Goal: Information Seeking & Learning: Check status

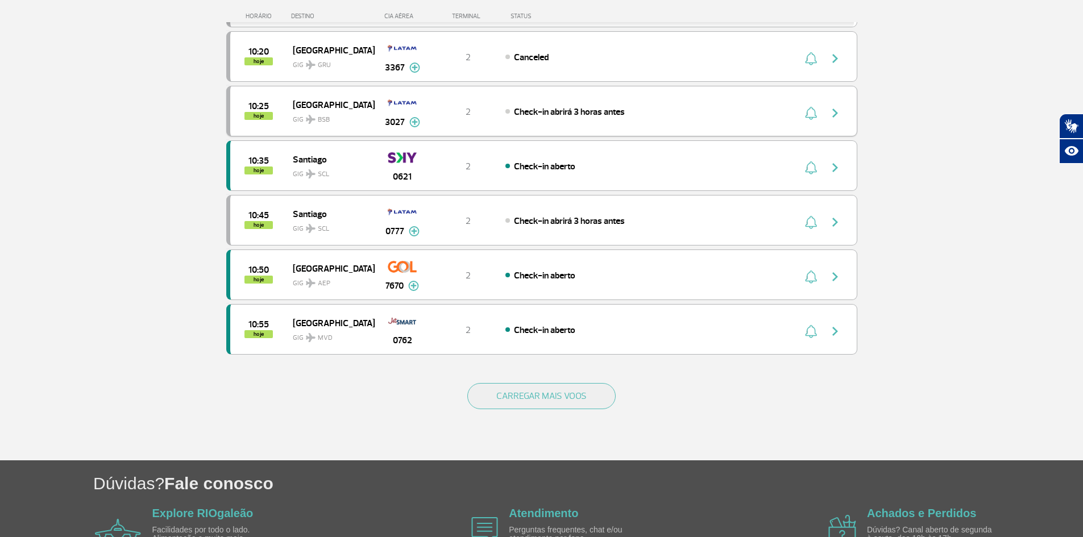
scroll to position [1003, 0]
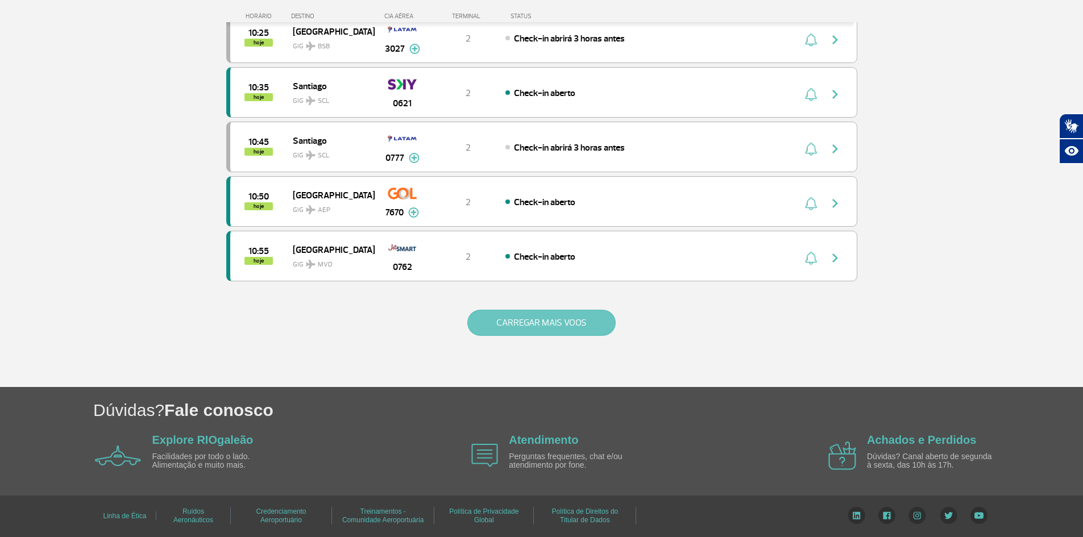
click at [559, 323] on button "CARREGAR MAIS VOOS" at bounding box center [541, 323] width 148 height 26
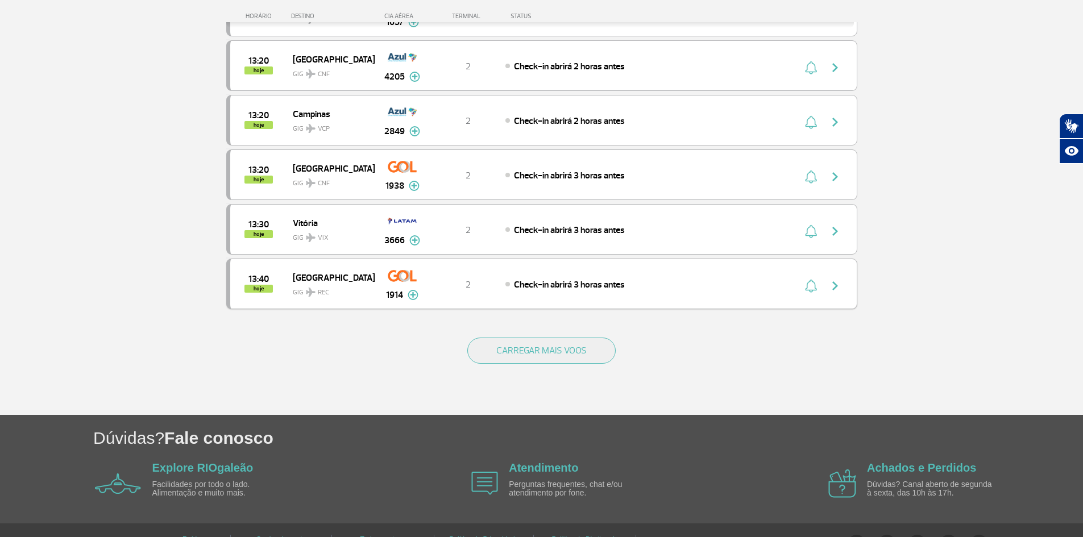
scroll to position [2094, 0]
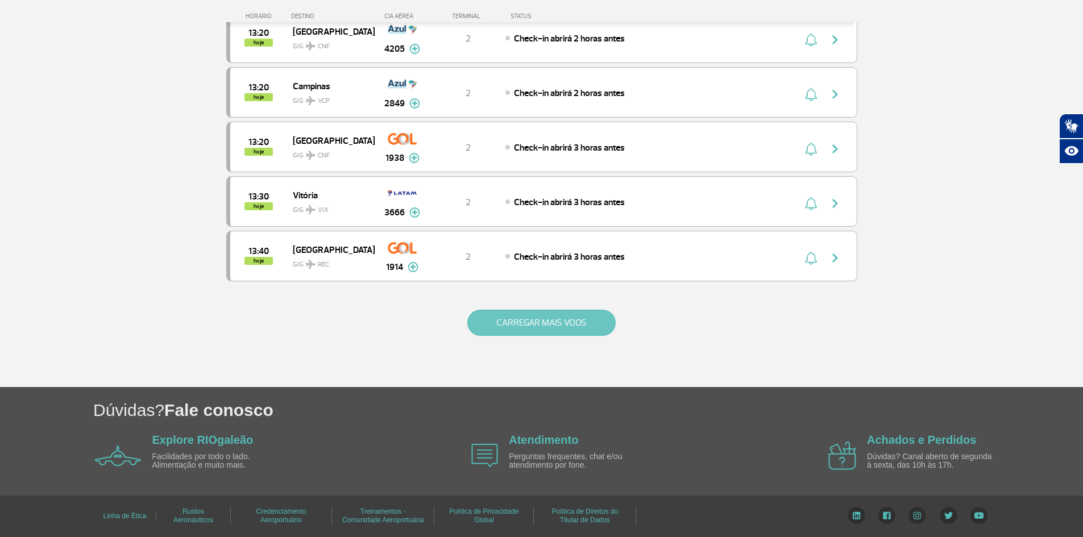
click at [564, 321] on button "CARREGAR MAIS VOOS" at bounding box center [541, 323] width 148 height 26
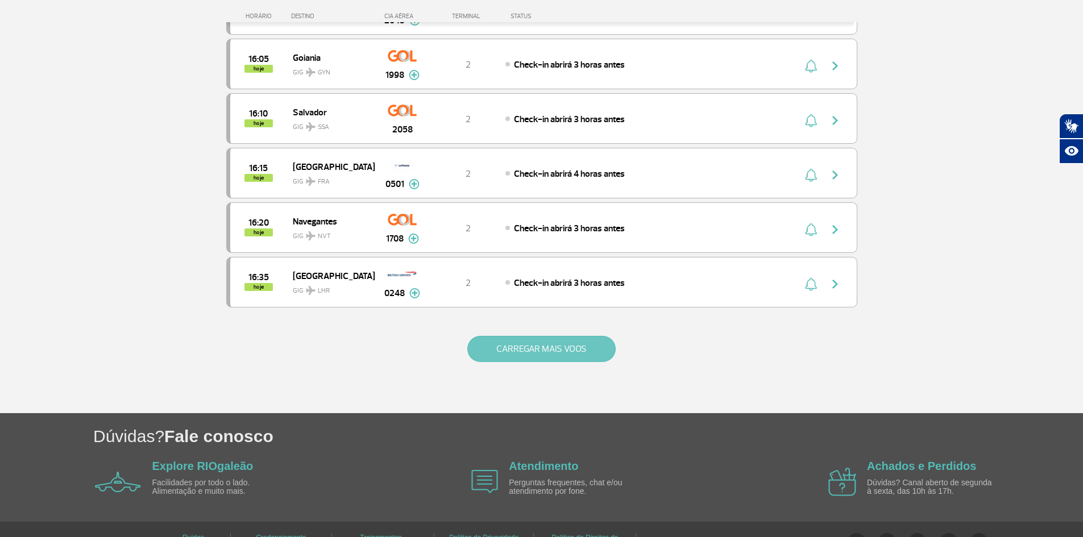
scroll to position [3177, 0]
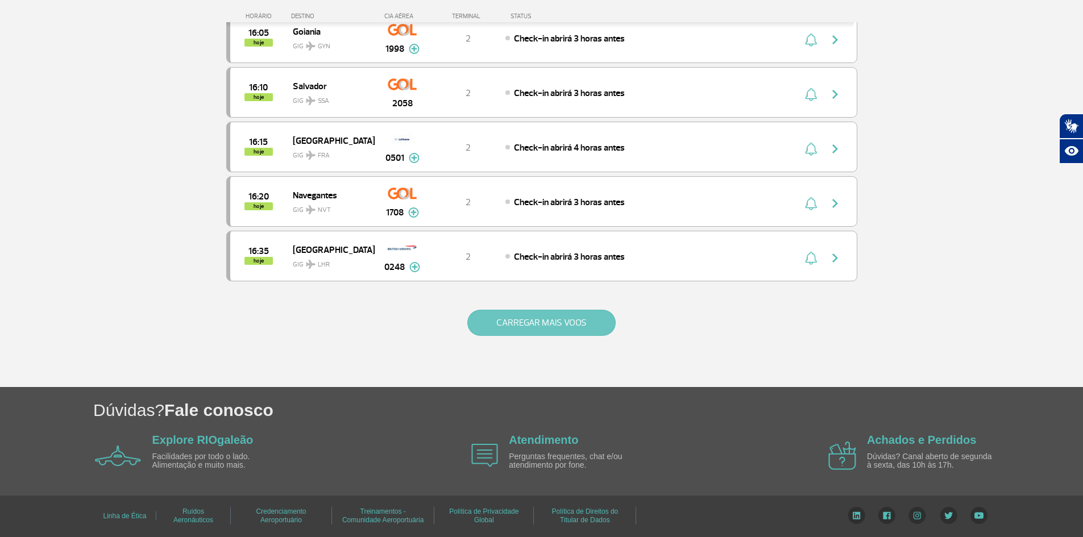
click at [583, 323] on button "CARREGAR MAIS VOOS" at bounding box center [541, 323] width 148 height 26
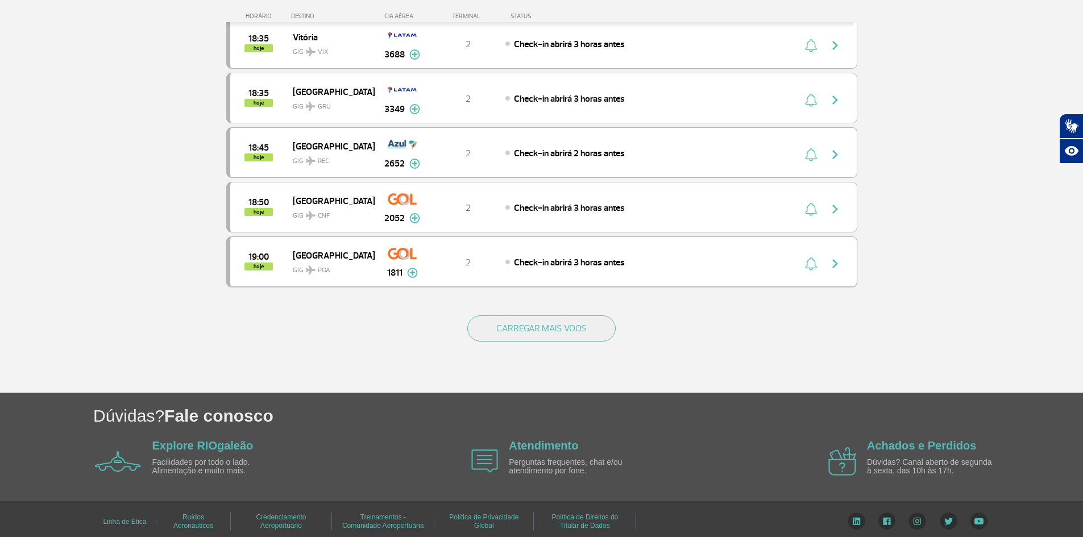
scroll to position [4269, 0]
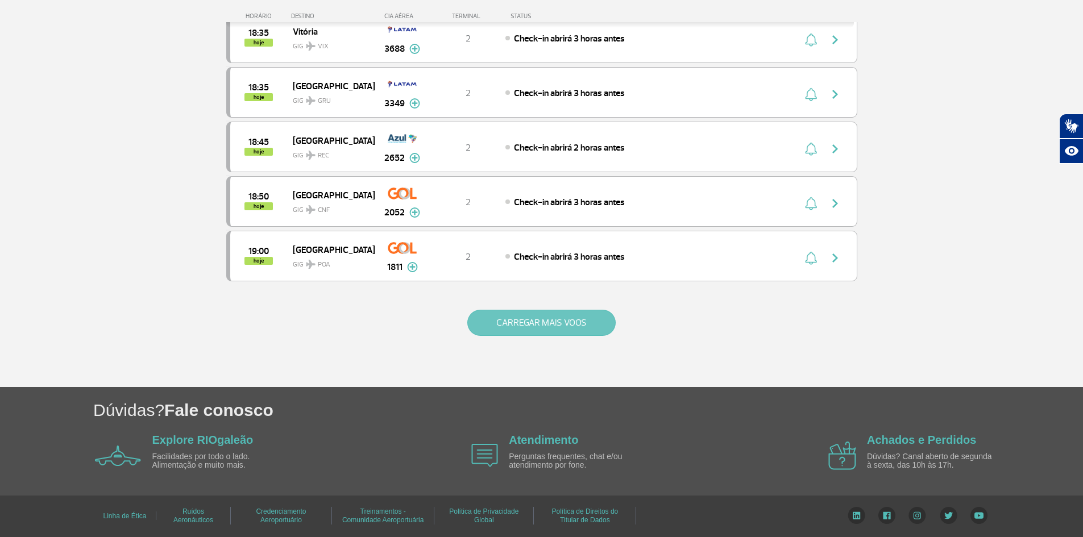
click at [564, 327] on button "CARREGAR MAIS VOOS" at bounding box center [541, 323] width 148 height 26
click at [562, 322] on button "CARREGAR MAIS VOOS" at bounding box center [541, 323] width 148 height 26
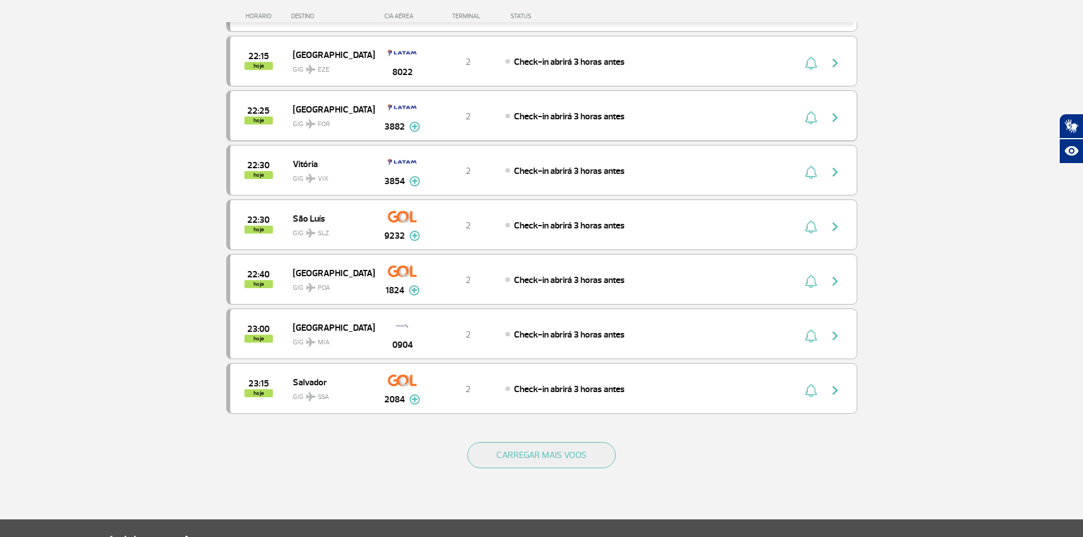
scroll to position [6451, 0]
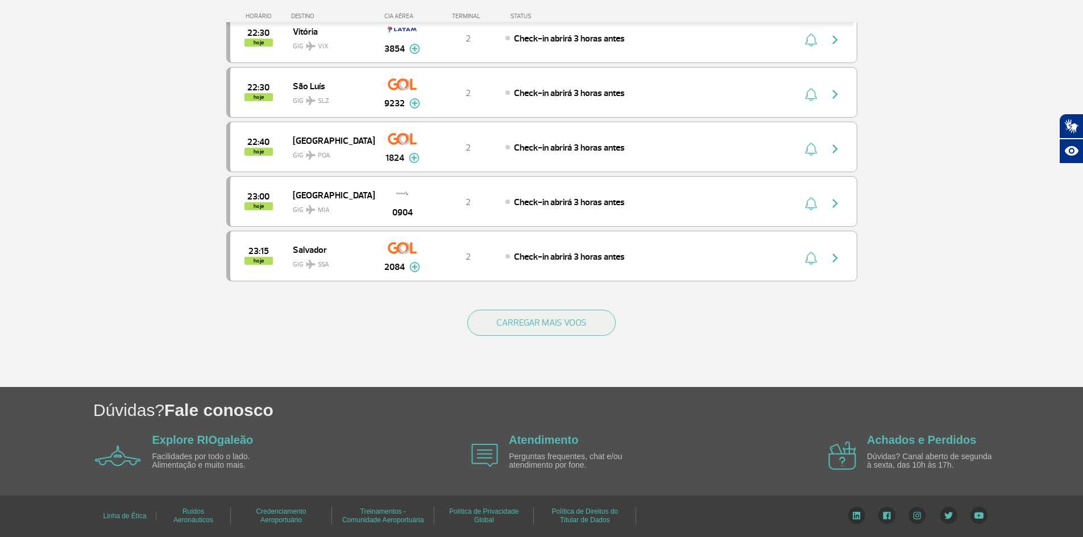
click at [566, 306] on div "CARREGAR MAIS VOOS" at bounding box center [541, 342] width 631 height 92
click at [564, 317] on button "CARREGAR MAIS VOOS" at bounding box center [541, 323] width 148 height 26
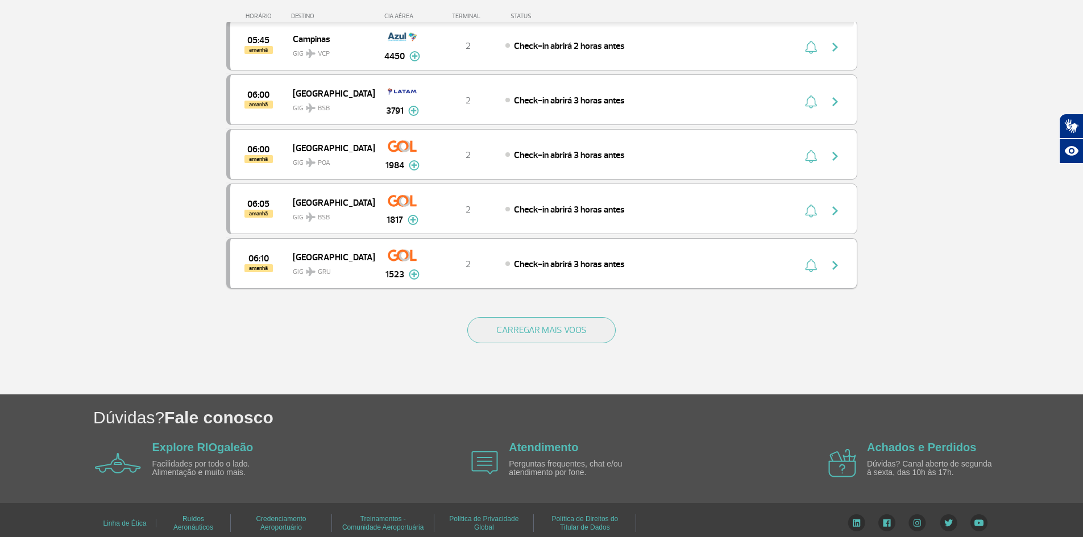
scroll to position [7542, 0]
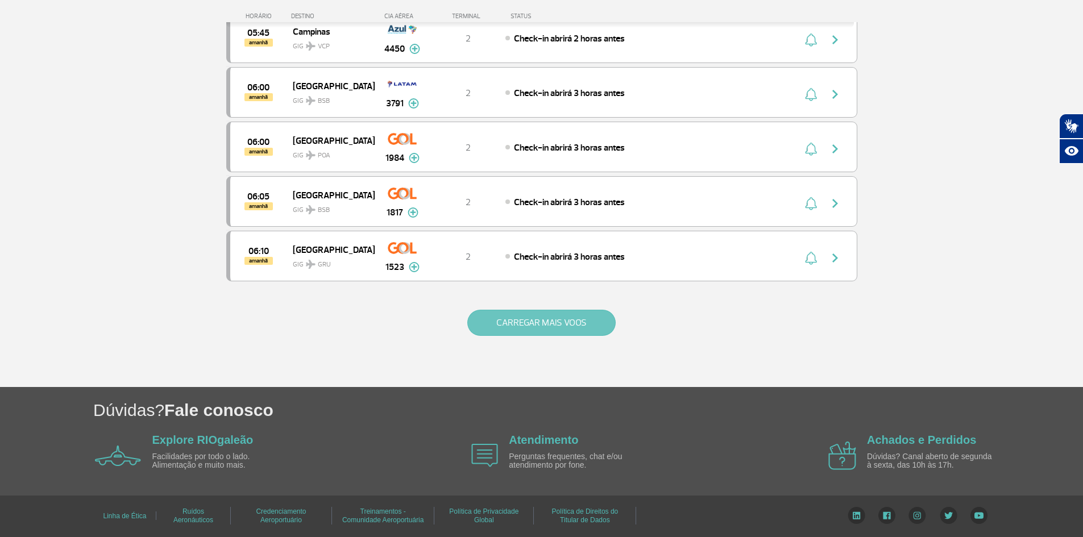
click at [564, 322] on button "CARREGAR MAIS VOOS" at bounding box center [541, 323] width 148 height 26
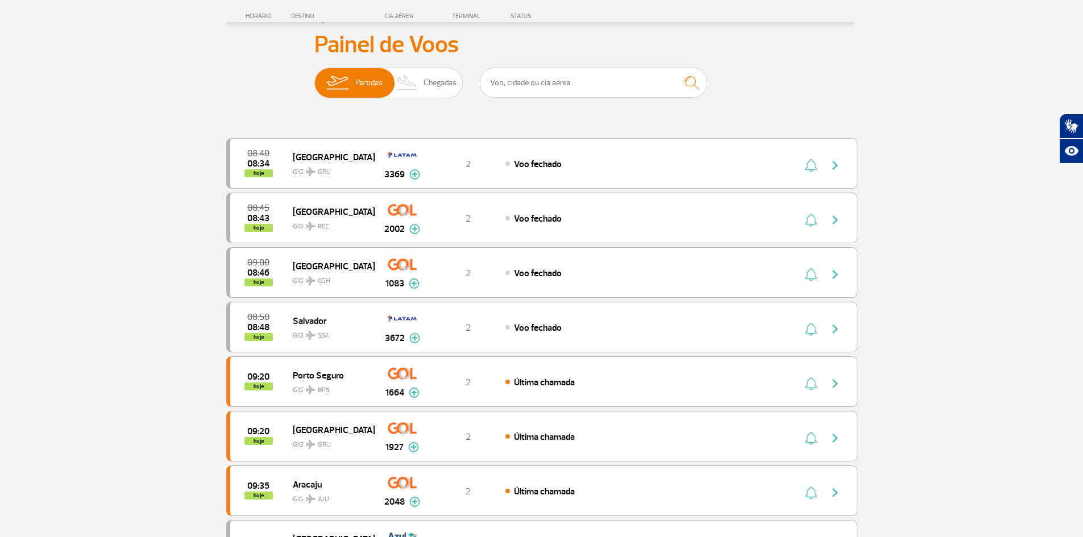
scroll to position [39, 0]
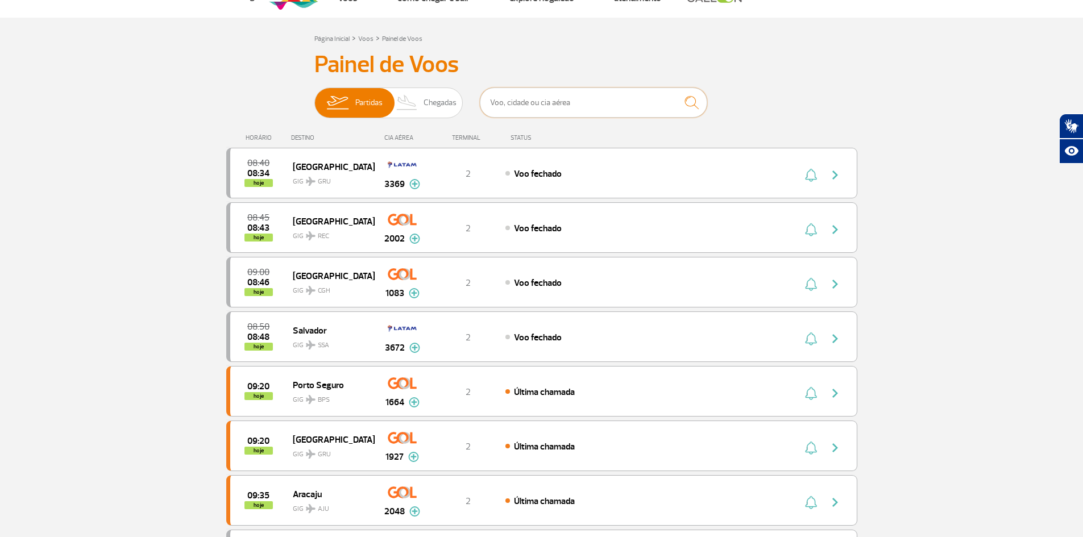
click at [592, 102] on input "text" at bounding box center [593, 103] width 227 height 30
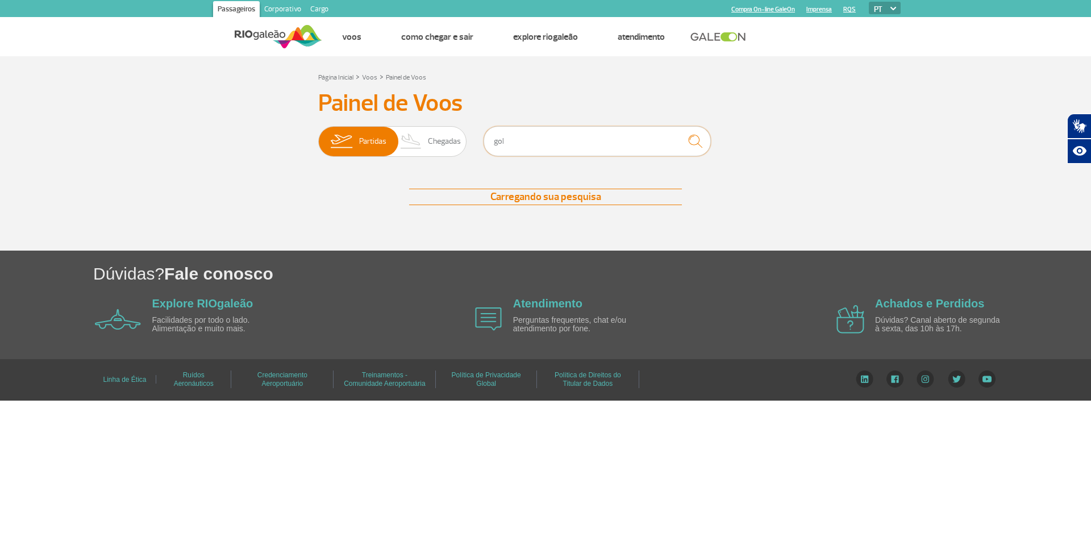
drag, startPoint x: 525, startPoint y: 140, endPoint x: 476, endPoint y: 149, distance: 49.6
click at [479, 151] on div "Partidas Chegadas gol" at bounding box center [545, 143] width 455 height 34
type input "F"
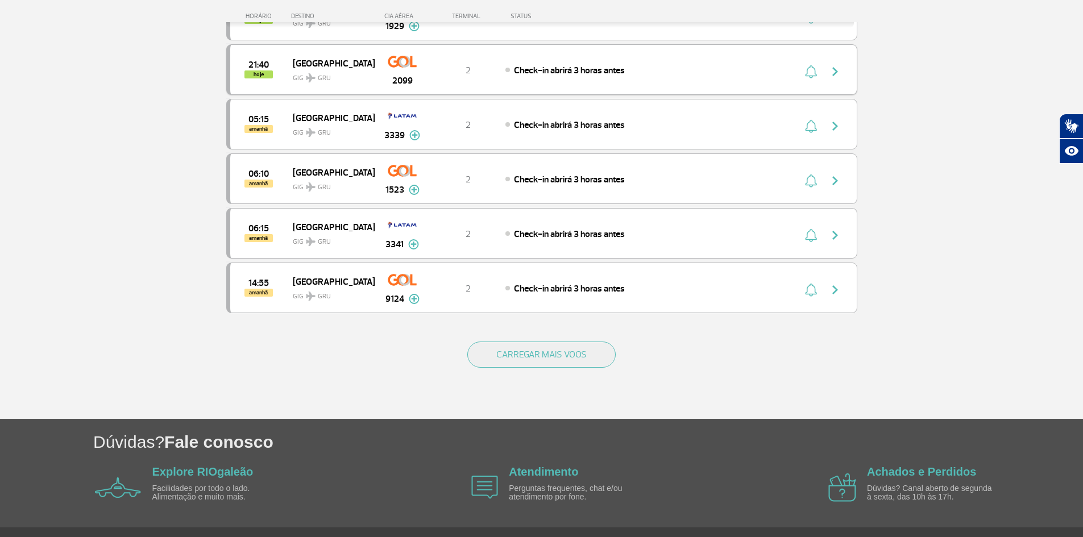
scroll to position [730, 0]
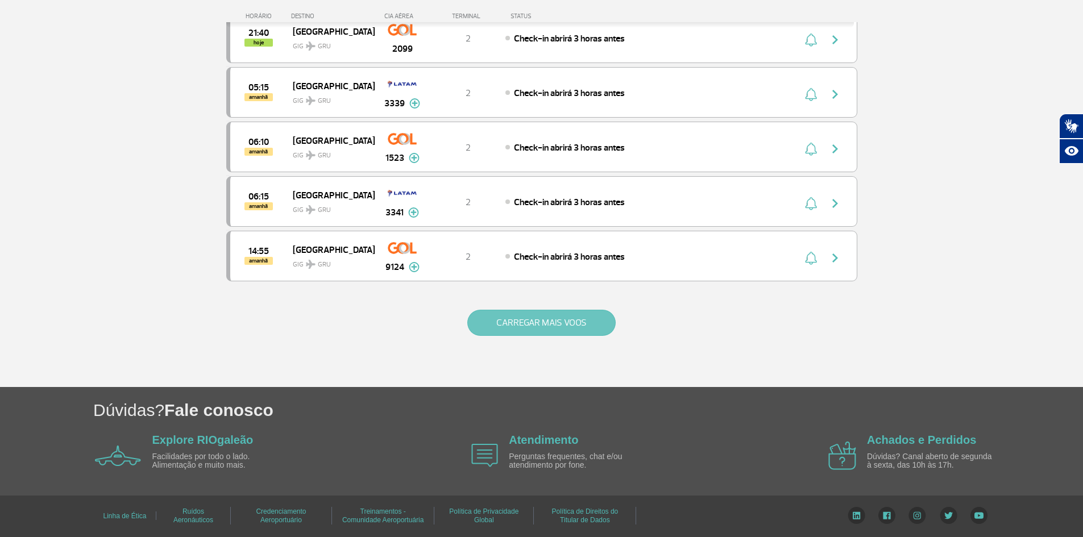
click at [556, 321] on button "CARREGAR MAIS VOOS" at bounding box center [541, 323] width 148 height 26
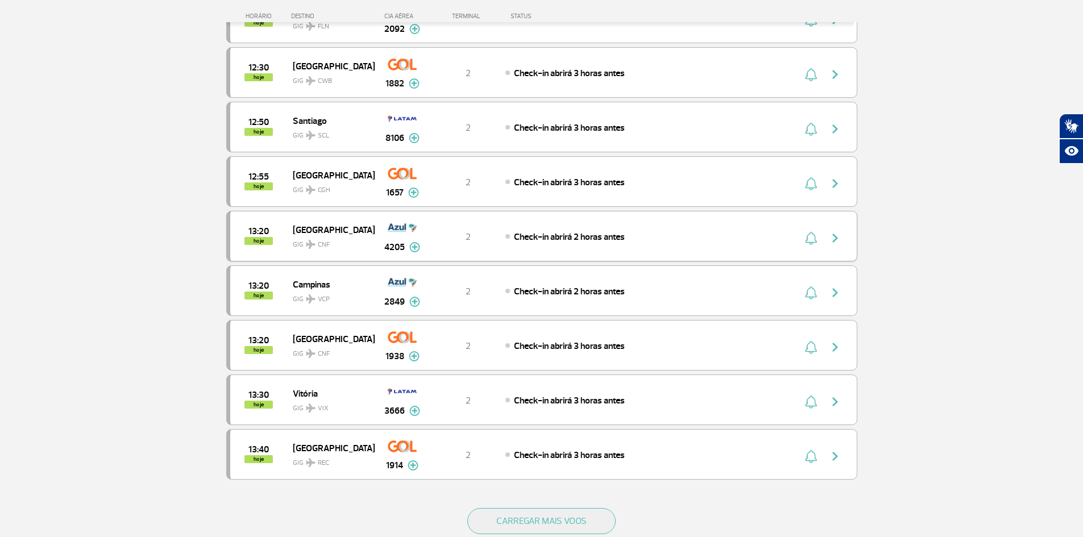
scroll to position [2094, 0]
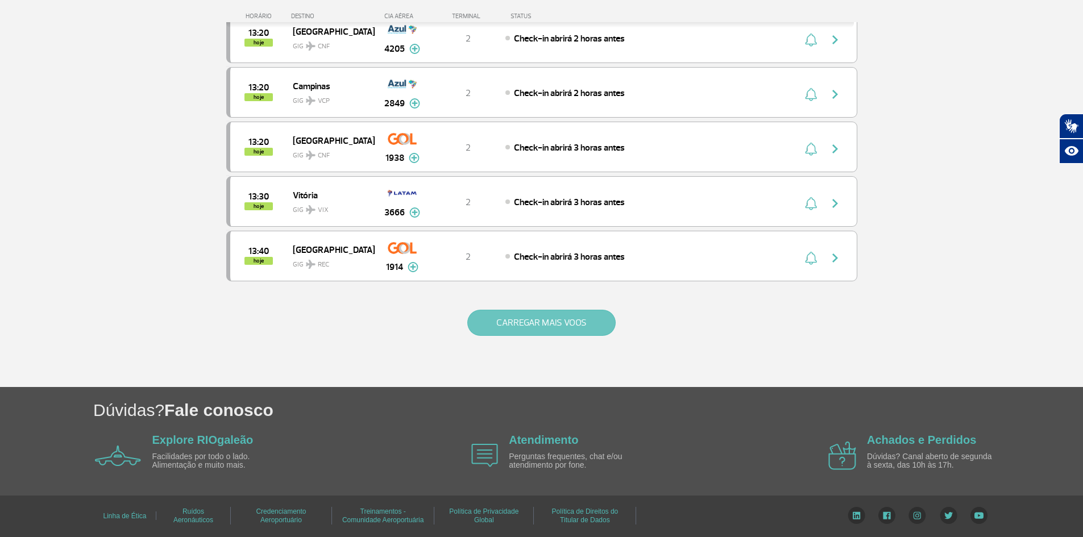
click at [567, 317] on button "CARREGAR MAIS VOOS" at bounding box center [541, 323] width 148 height 26
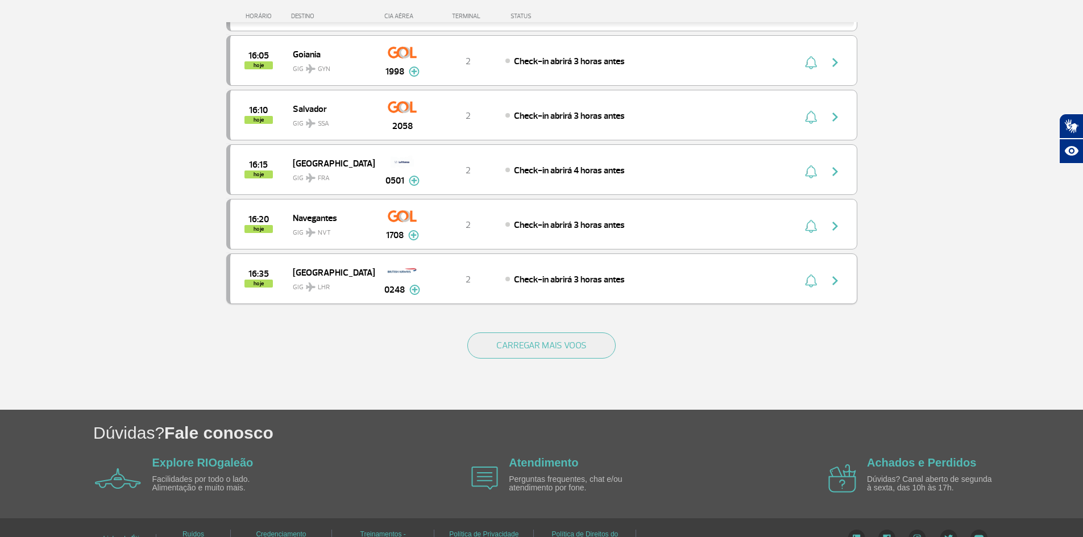
scroll to position [3177, 0]
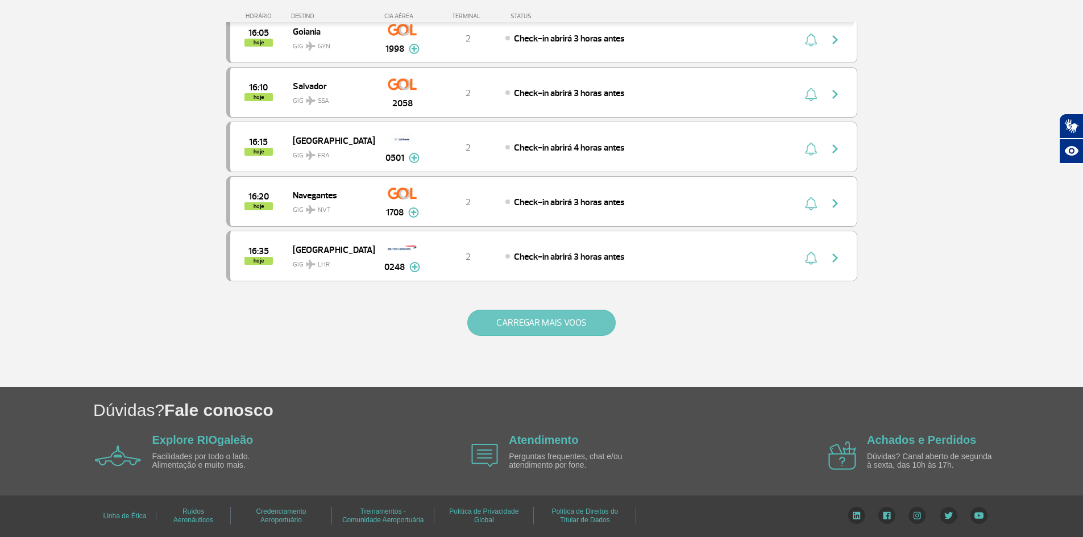
click at [566, 322] on button "CARREGAR MAIS VOOS" at bounding box center [541, 323] width 148 height 26
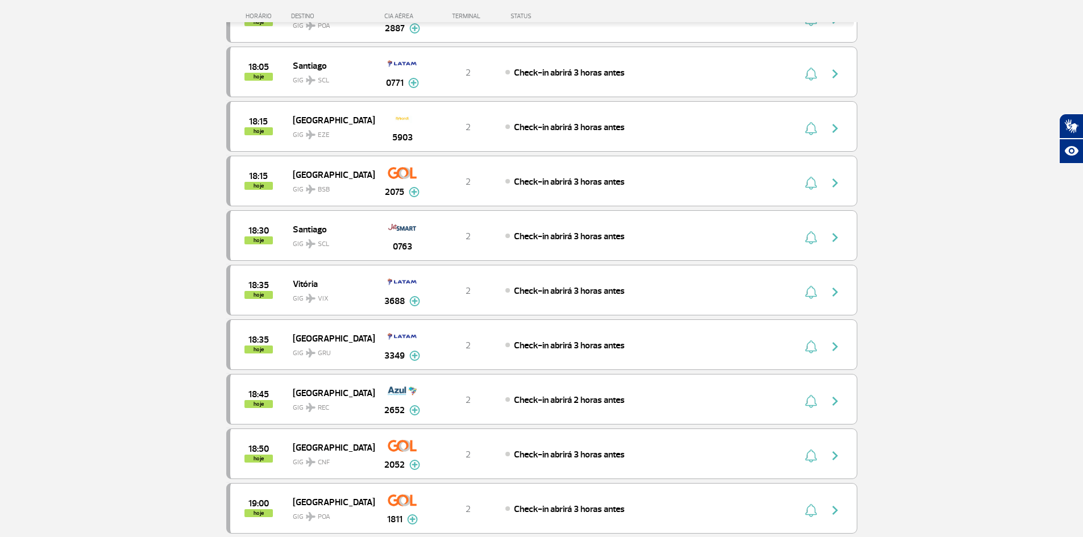
scroll to position [4269, 0]
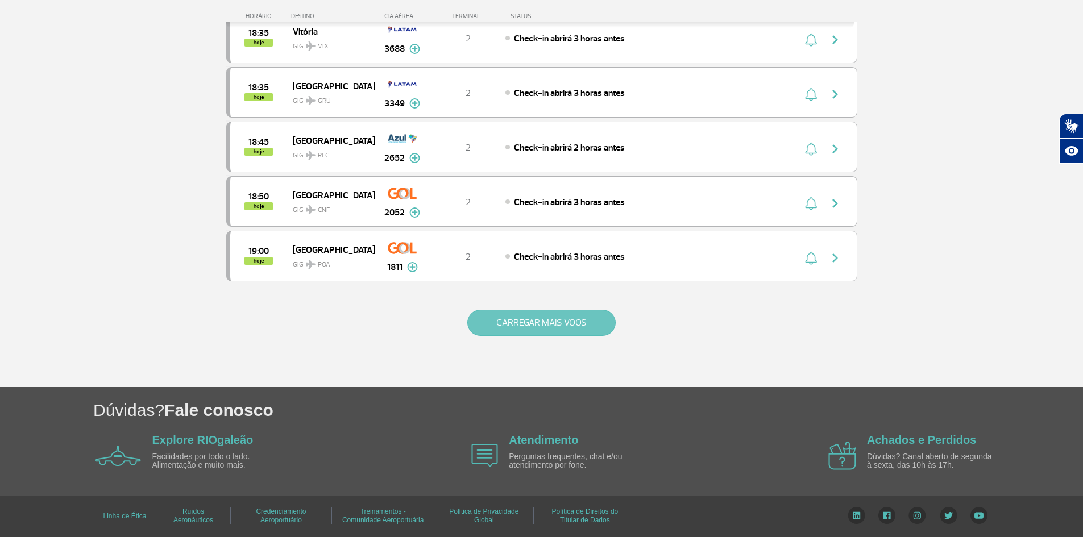
click at [563, 326] on button "CARREGAR MAIS VOOS" at bounding box center [541, 323] width 148 height 26
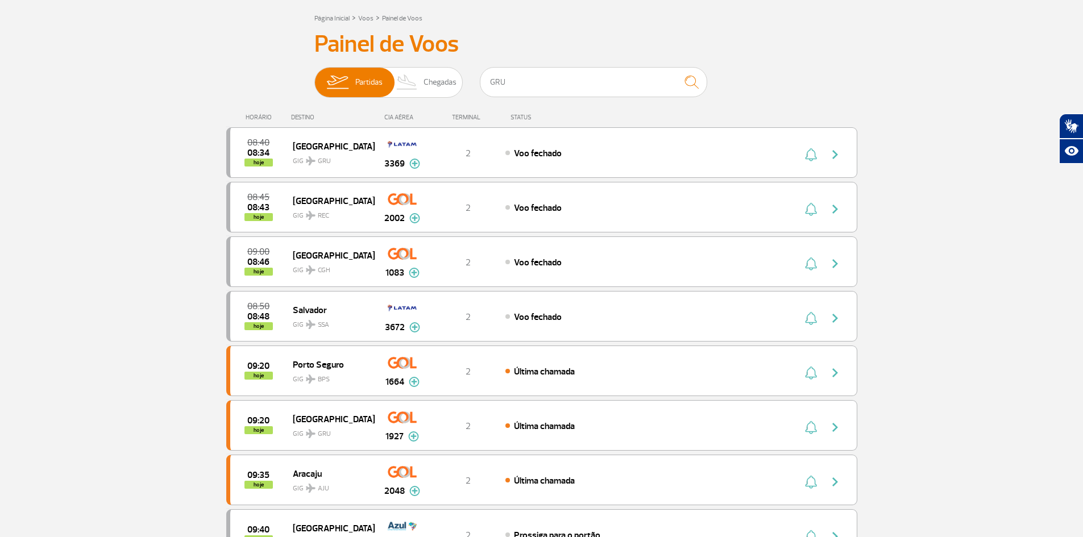
scroll to position [0, 0]
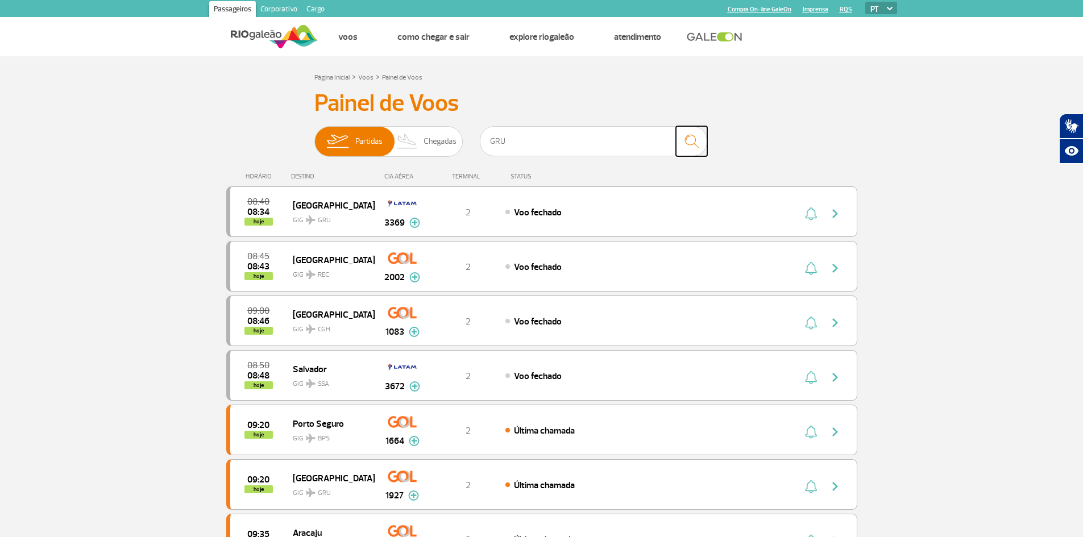
click at [692, 138] on img "submit" at bounding box center [691, 141] width 24 height 23
click at [689, 139] on img "submit" at bounding box center [691, 141] width 24 height 23
click at [595, 148] on input "GRU" at bounding box center [593, 141] width 227 height 30
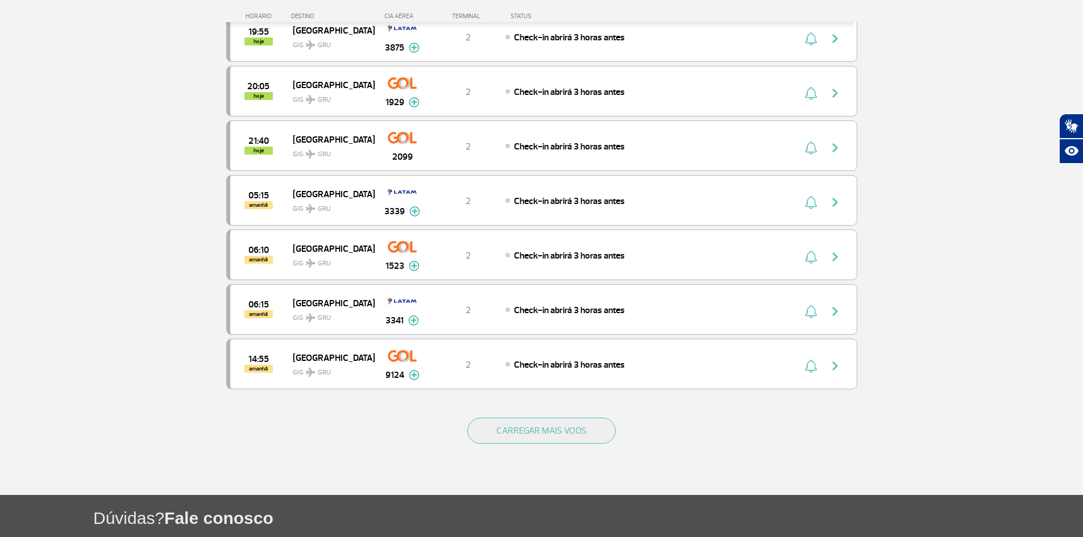
scroll to position [625, 0]
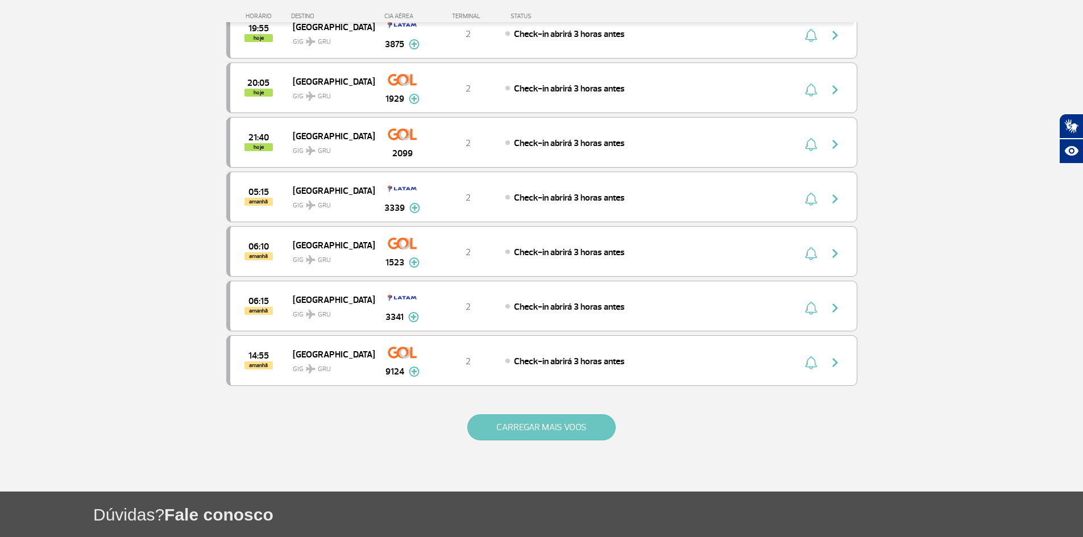
click at [564, 430] on button "CARREGAR MAIS VOOS" at bounding box center [541, 427] width 148 height 26
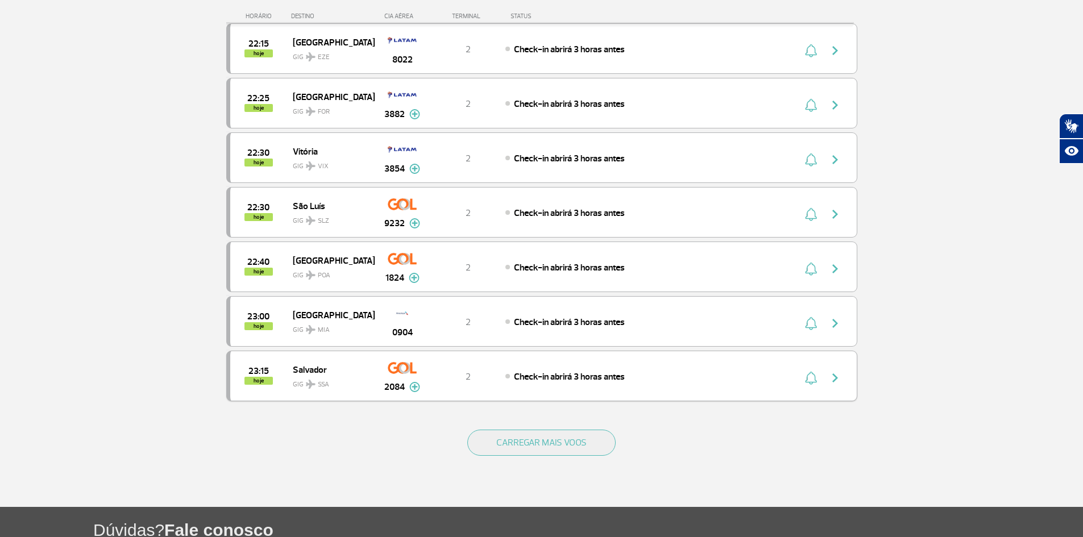
scroll to position [6451, 0]
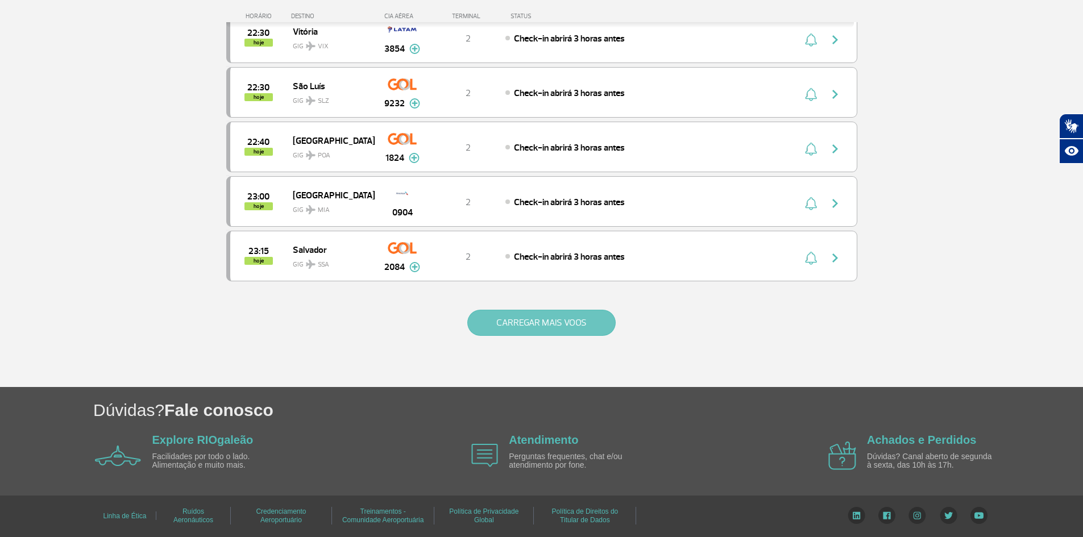
click at [592, 326] on button "CARREGAR MAIS VOOS" at bounding box center [541, 323] width 148 height 26
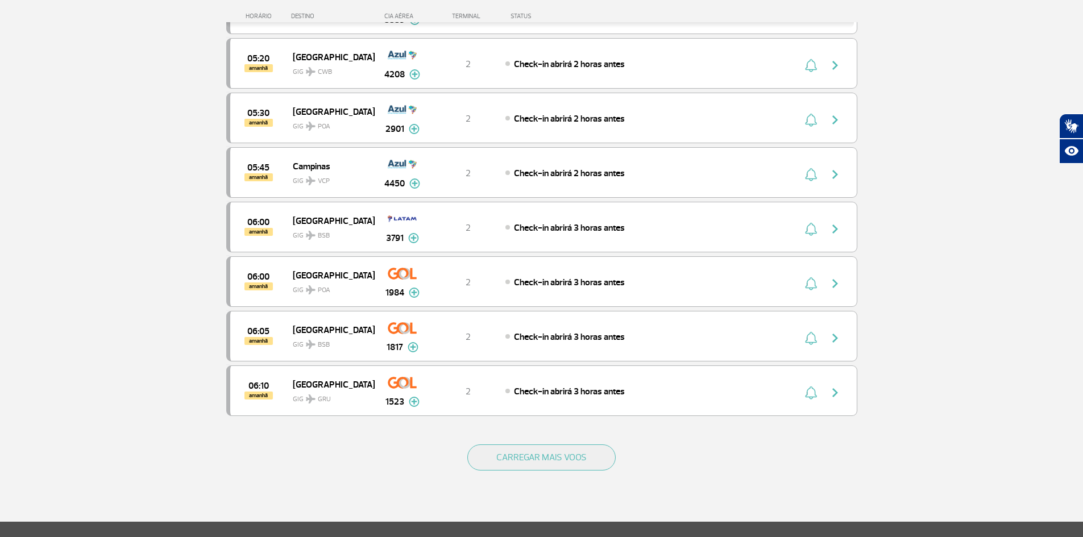
scroll to position [7474, 0]
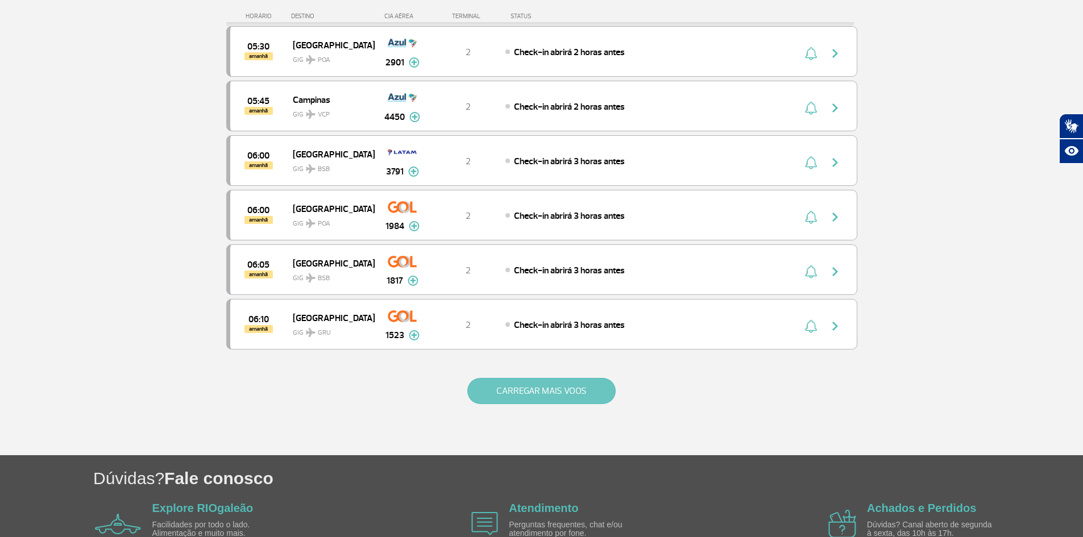
click at [567, 388] on button "CARREGAR MAIS VOOS" at bounding box center [541, 391] width 148 height 26
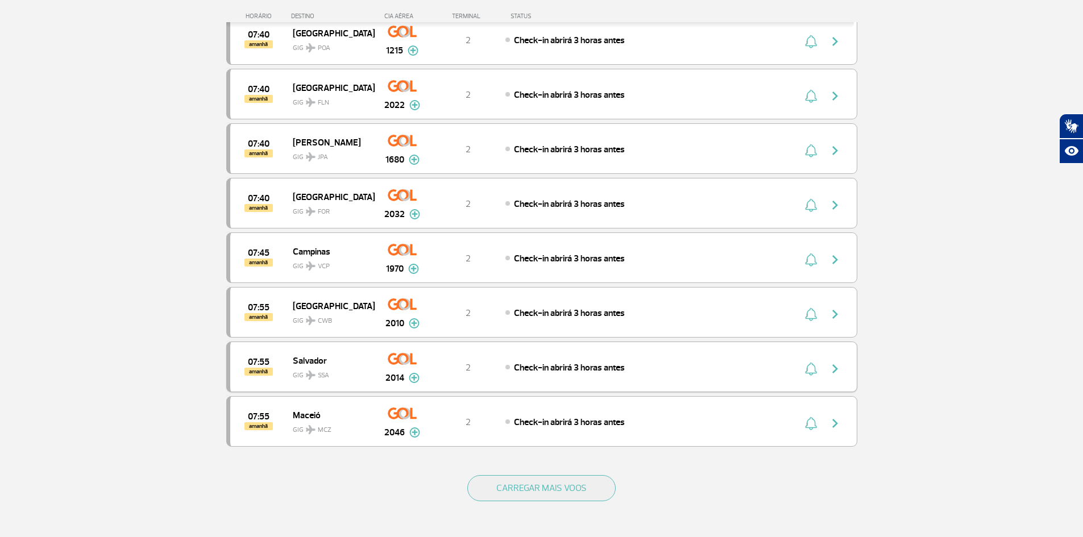
scroll to position [8634, 0]
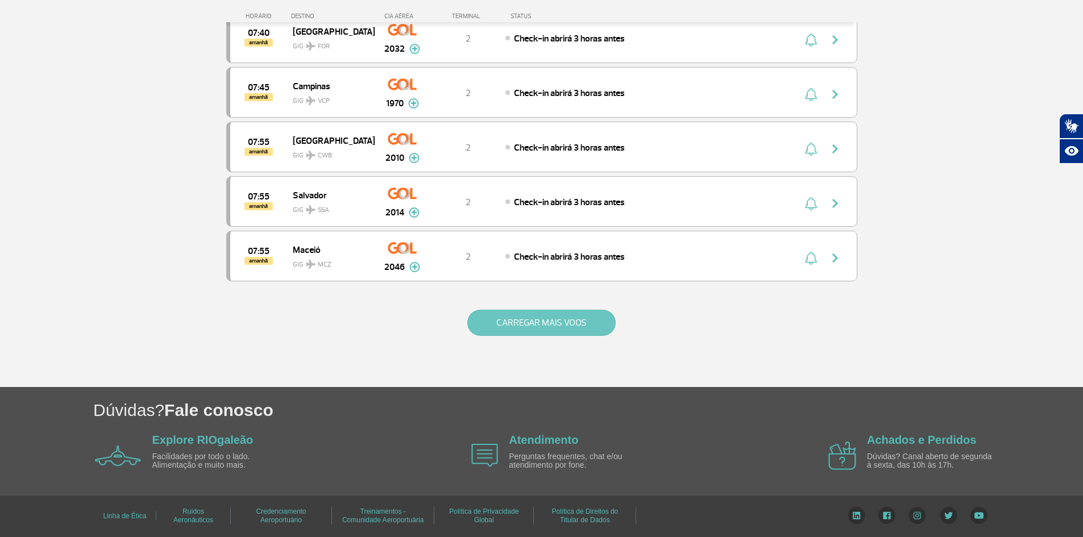
click at [579, 318] on button "CARREGAR MAIS VOOS" at bounding box center [541, 323] width 148 height 26
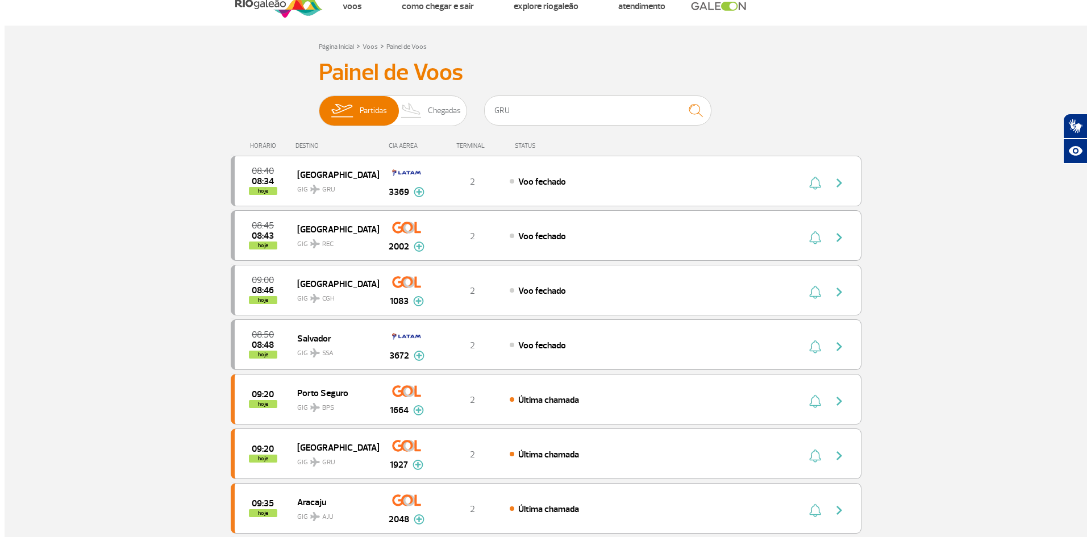
scroll to position [0, 0]
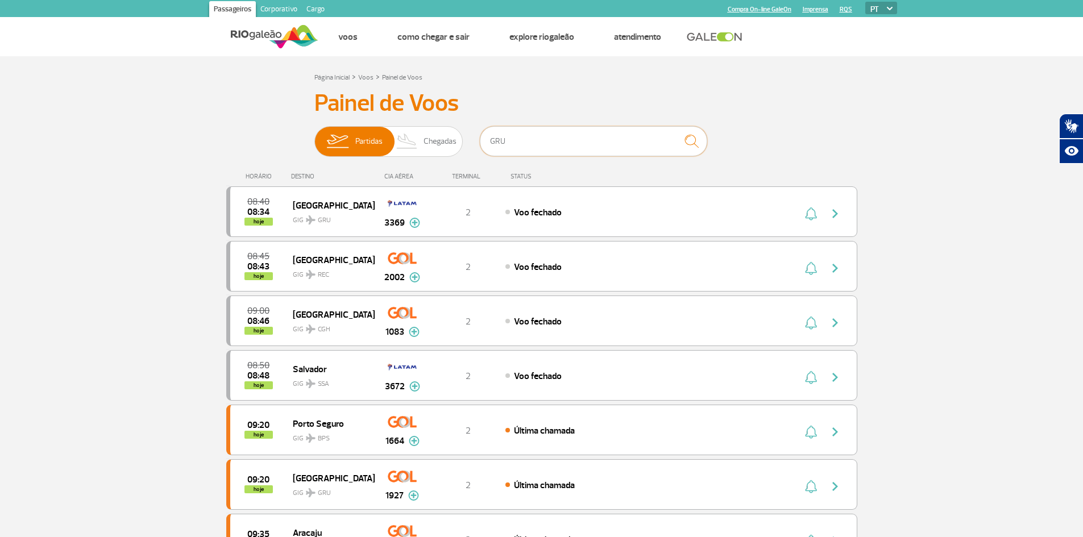
drag, startPoint x: 529, startPoint y: 140, endPoint x: 470, endPoint y: 148, distance: 59.6
click at [470, 148] on div "Partidas Chegadas GRU" at bounding box center [541, 143] width 455 height 34
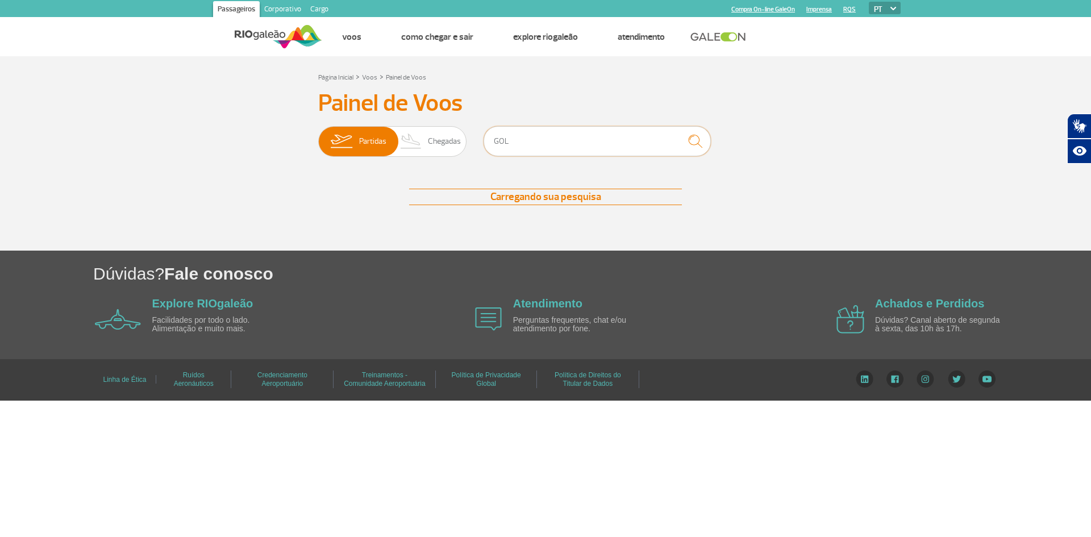
type input "GOL"
